Goal: Task Accomplishment & Management: Use online tool/utility

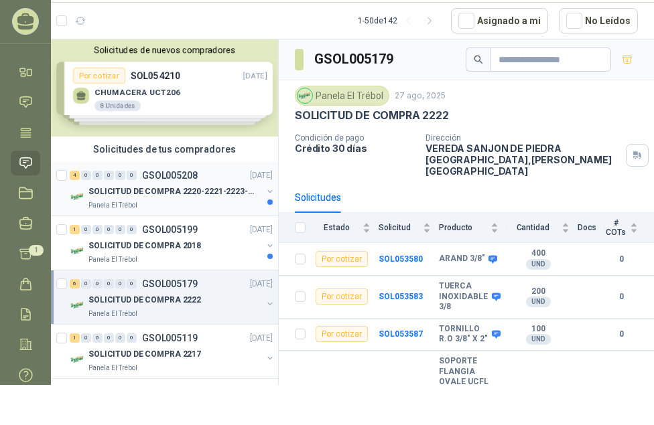
scroll to position [134, 0]
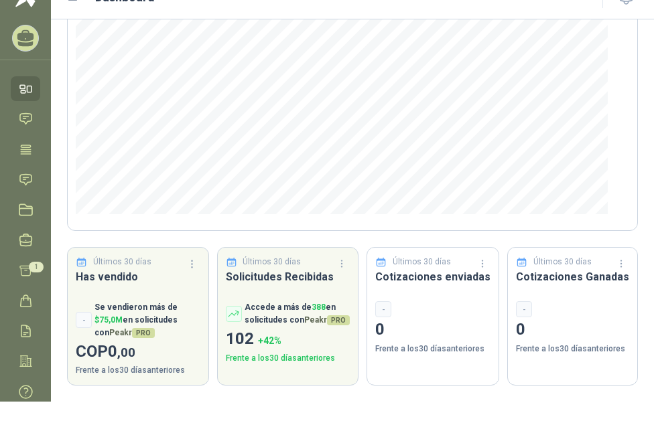
scroll to position [40, 0]
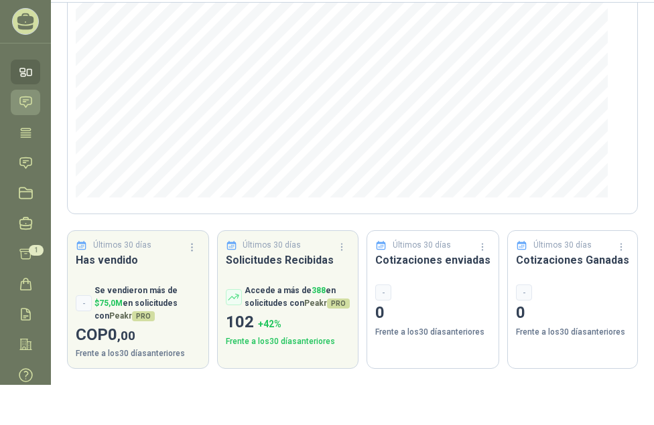
click at [25, 104] on icon at bounding box center [26, 102] width 14 height 14
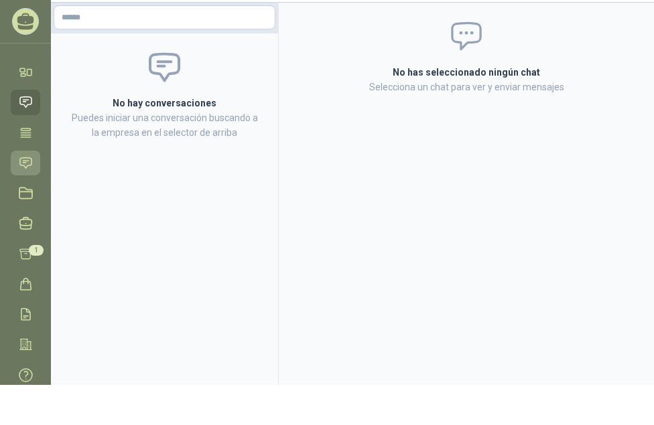
click at [26, 157] on icon at bounding box center [25, 162] width 11 height 11
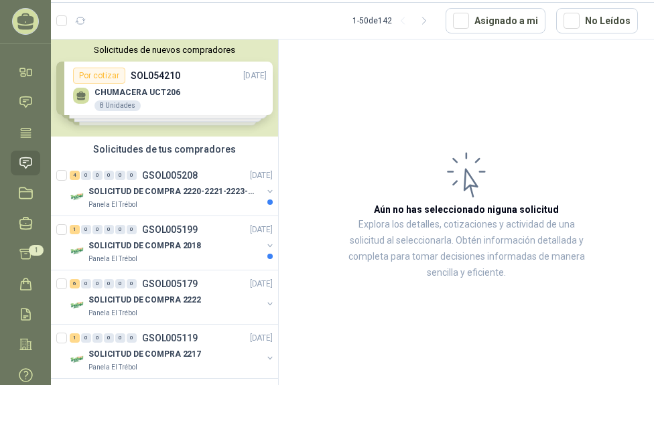
click at [131, 94] on div "Solicitudes de nuevos compradores Por cotizar SOL054210 29/08/25 CHUMACERA UCT2…" at bounding box center [164, 88] width 227 height 97
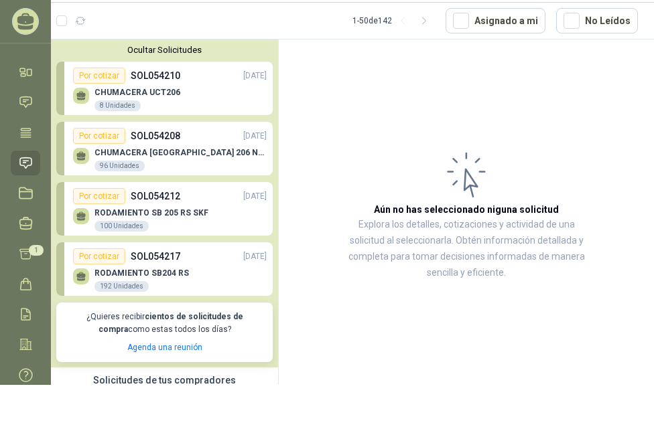
click at [139, 157] on p "CHUMACERA [GEOGRAPHIC_DATA] 206 NTN" at bounding box center [180, 152] width 172 height 9
